Goal: Transaction & Acquisition: Download file/media

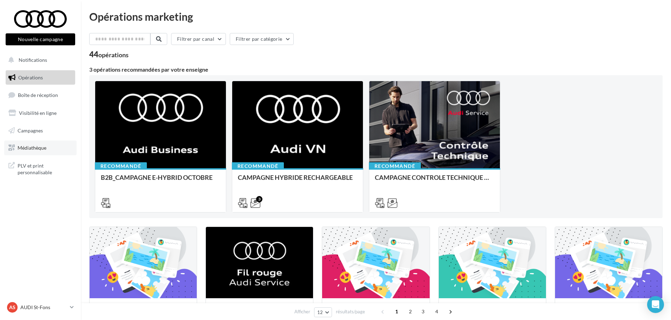
click at [31, 147] on span "Médiathèque" at bounding box center [32, 148] width 29 height 6
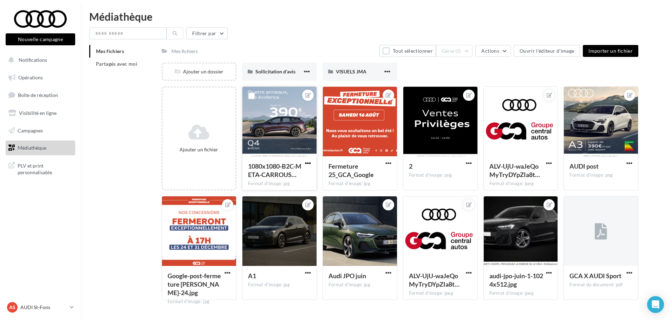
click at [307, 161] on span "button" at bounding box center [308, 163] width 6 height 6
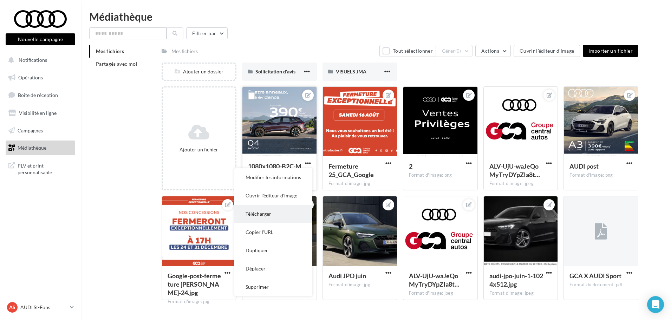
click at [269, 216] on button "Télécharger" at bounding box center [273, 214] width 78 height 18
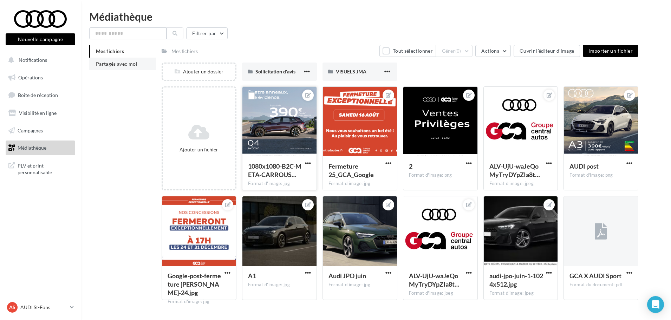
click at [101, 64] on span "Partagés avec moi" at bounding box center [116, 64] width 41 height 6
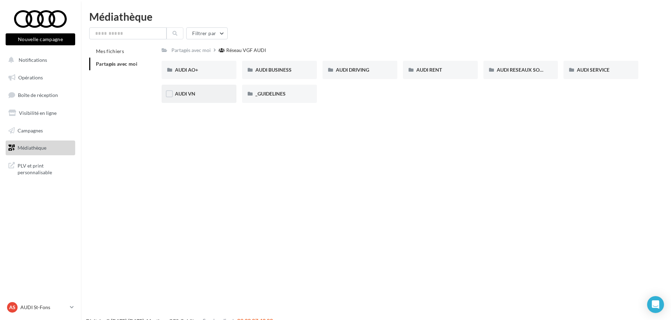
click at [178, 95] on span "AUDI VN" at bounding box center [185, 94] width 20 height 6
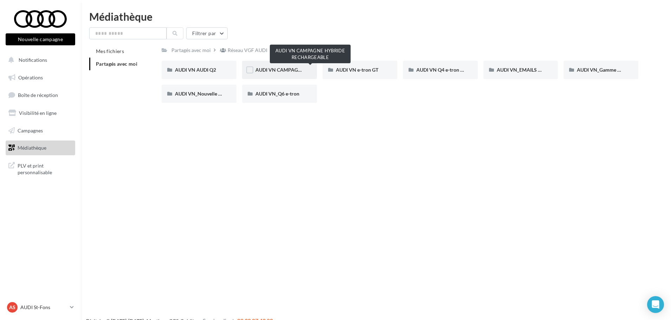
click at [273, 71] on span "AUDI VN CAMPAGNE HYBRIDE RECHARGEABLE" at bounding box center [310, 70] width 110 height 6
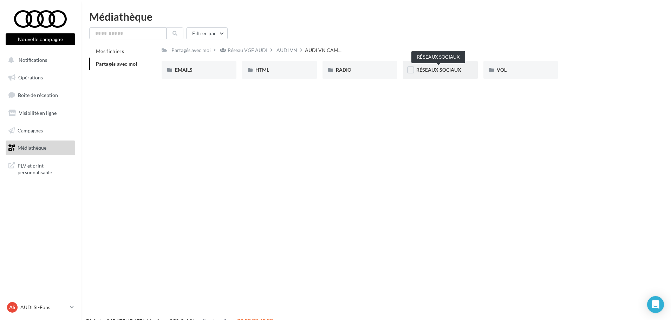
click at [436, 71] on span "RÉSEAUX SOCIAUX" at bounding box center [438, 70] width 45 height 6
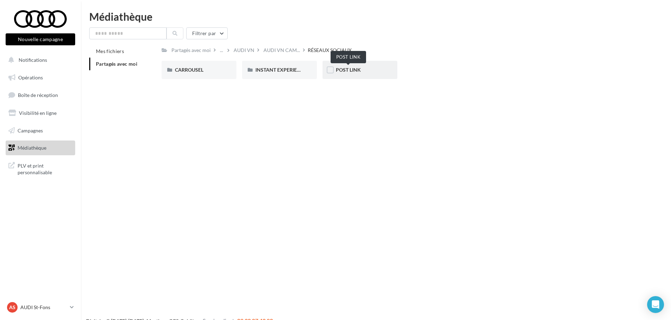
click at [356, 71] on span "POST LINK" at bounding box center [348, 70] width 25 height 6
click at [215, 62] on div "A3 TFSI e" at bounding box center [199, 70] width 75 height 18
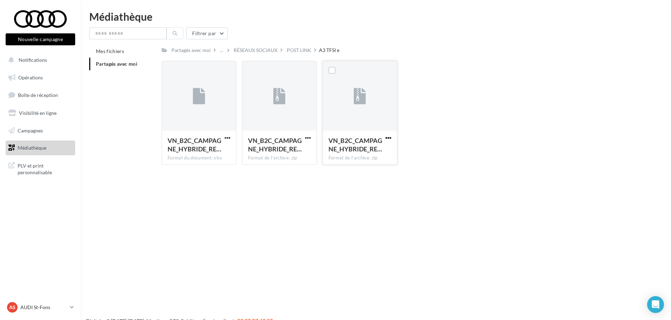
click at [388, 138] on span "button" at bounding box center [388, 138] width 6 height 6
click at [378, 150] on button "Télécharger" at bounding box center [357, 152] width 70 height 18
